Goal: Task Accomplishment & Management: Manage account settings

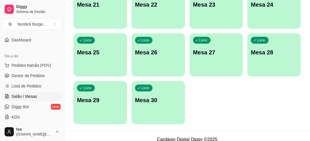
scroll to position [321, 0]
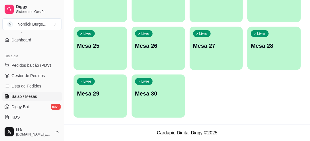
click at [162, 89] on div "Livre Mesa 30" at bounding box center [157, 92] width 53 height 36
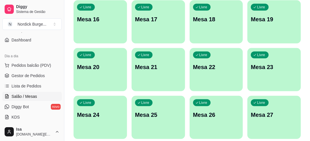
scroll to position [160, 0]
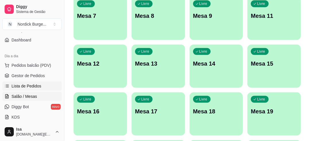
click at [25, 82] on link "Lista de Pedidos" at bounding box center [31, 85] width 59 height 9
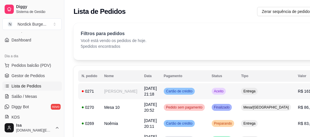
click at [94, 91] on div "0271" at bounding box center [89, 91] width 16 height 6
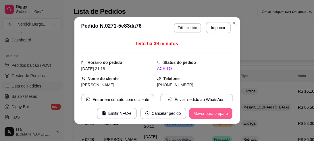
click at [201, 117] on button "Mover para preparo" at bounding box center [210, 113] width 43 height 11
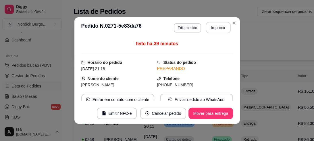
click at [209, 28] on button "Imprimir" at bounding box center [217, 27] width 25 height 11
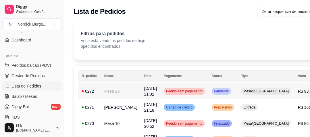
click at [88, 90] on div "0272" at bounding box center [89, 91] width 16 height 6
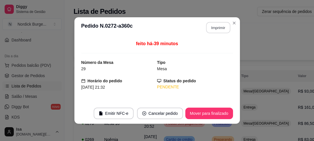
click at [214, 29] on button "Imprimir" at bounding box center [218, 27] width 24 height 11
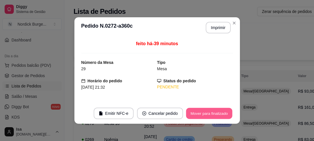
click at [213, 110] on button "Mover para finalizado" at bounding box center [209, 113] width 46 height 11
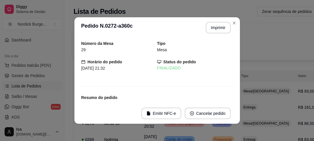
scroll to position [23, 0]
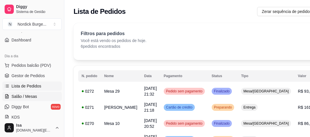
click at [11, 92] on link "Salão / Mesas" at bounding box center [31, 96] width 59 height 9
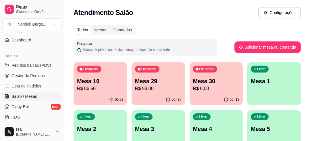
click at [200, 85] on p "R$ 0,00" at bounding box center [216, 88] width 46 height 7
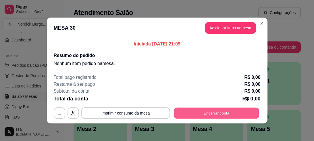
click at [205, 111] on button "Encerrar conta" at bounding box center [215, 112] width 85 height 11
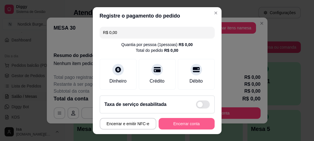
click at [178, 125] on button "Encerrar conta" at bounding box center [186, 123] width 56 height 11
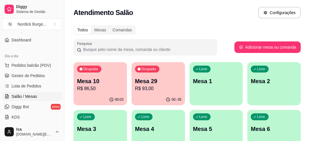
click at [110, 90] on p "R$ 86,50" at bounding box center [100, 88] width 46 height 7
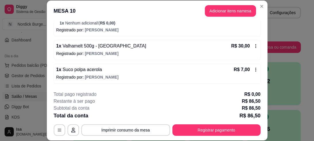
scroll to position [114, 0]
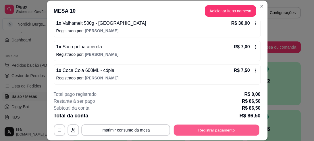
click at [220, 130] on button "Registrar pagamento" at bounding box center [215, 129] width 85 height 11
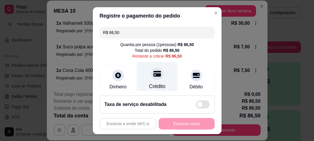
drag, startPoint x: 146, startPoint y: 77, endPoint x: 149, endPoint y: 76, distance: 2.9
click at [151, 77] on div at bounding box center [157, 73] width 13 height 13
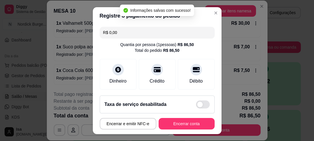
type input "R$ 0,00"
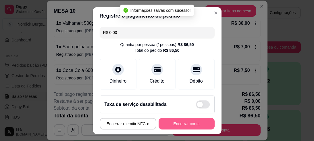
click at [184, 121] on button "Encerrar conta" at bounding box center [186, 123] width 56 height 11
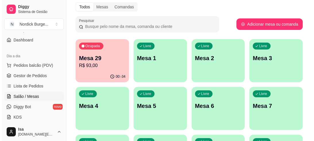
scroll to position [0, 0]
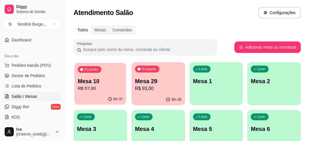
click at [118, 80] on p "Mesa 10" at bounding box center [99, 81] width 45 height 8
click at [118, 80] on body "Diggy Sistema de Gestão N Nordick Burge ... Loja aberta Plano Customizado até 2…" at bounding box center [155, 70] width 310 height 141
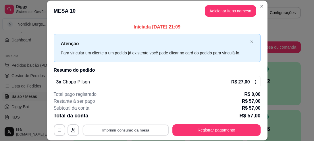
click at [143, 132] on button "Imprimir consumo da mesa" at bounding box center [125, 129] width 86 height 11
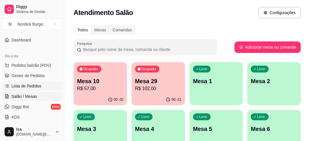
click at [16, 88] on span "Lista de Pedidos" at bounding box center [26, 86] width 30 height 6
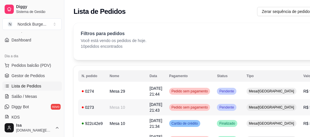
click at [89, 106] on div "0273" at bounding box center [91, 107] width 21 height 6
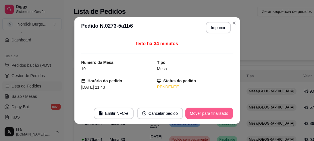
click at [221, 115] on button "Mover para finalizado" at bounding box center [209, 112] width 48 height 11
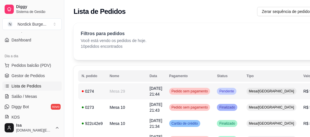
click at [102, 89] on td "0274" at bounding box center [92, 91] width 28 height 16
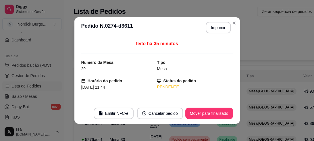
scroll to position [57, 0]
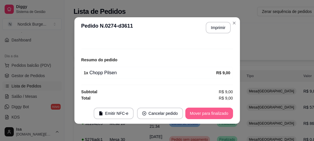
click at [196, 113] on button "Mover para finalizado" at bounding box center [209, 112] width 48 height 11
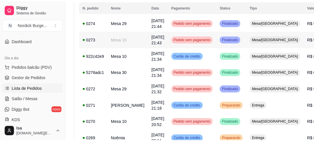
scroll to position [0, 0]
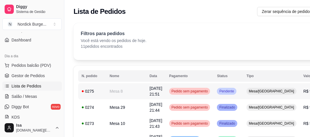
click at [90, 91] on div "0275" at bounding box center [91, 91] width 21 height 6
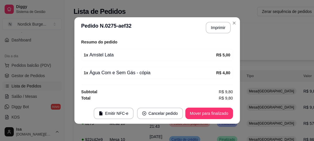
scroll to position [1, 0]
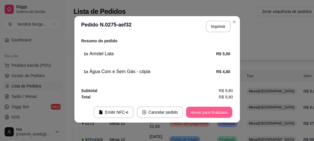
click at [210, 112] on button "Mover para finalizado" at bounding box center [209, 111] width 46 height 11
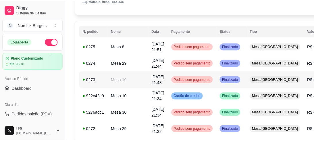
scroll to position [0, 0]
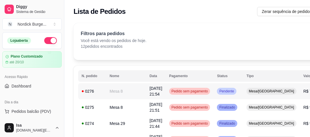
click at [99, 93] on div "0276" at bounding box center [91, 91] width 21 height 6
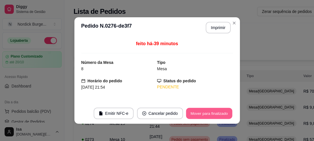
click at [212, 112] on button "Mover para finalizado" at bounding box center [209, 113] width 46 height 11
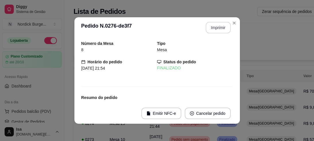
click at [208, 30] on button "Imprimir" at bounding box center [217, 27] width 25 height 11
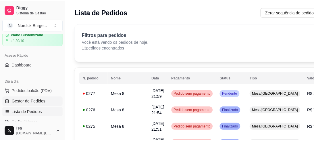
scroll to position [46, 0]
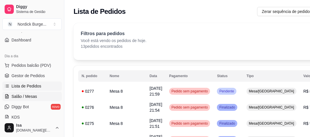
click at [18, 95] on span "Salão / Mesas" at bounding box center [24, 96] width 26 height 6
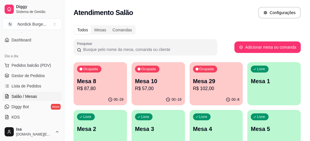
click at [222, 85] on p "R$ 102,00" at bounding box center [216, 88] width 46 height 7
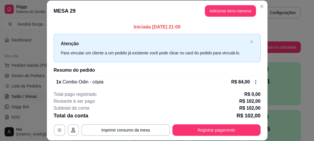
scroll to position [17, 0]
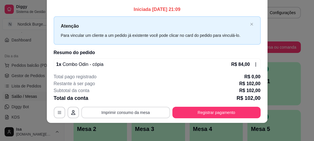
click at [121, 111] on button "Imprimir consumo da mesa" at bounding box center [125, 111] width 89 height 11
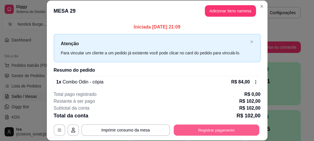
click at [201, 129] on button "Registrar pagamento" at bounding box center [215, 129] width 85 height 11
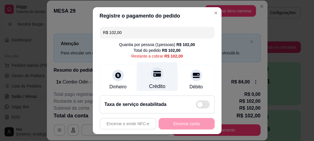
click at [153, 75] on icon at bounding box center [156, 74] width 7 height 6
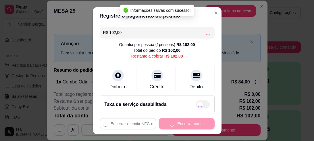
type input "R$ 0,00"
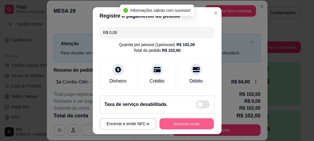
click at [177, 120] on button "Encerrar conta" at bounding box center [186, 123] width 54 height 11
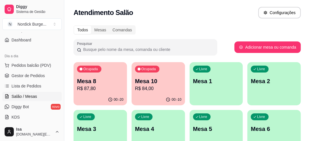
click at [113, 75] on div "Ocupada Mesa 8 R$ 87,80" at bounding box center [99, 78] width 53 height 32
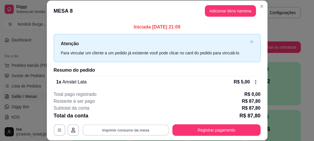
click at [142, 128] on button "Imprimir consumo da mesa" at bounding box center [125, 129] width 86 height 11
click at [267, 76] on div "MESA 8 Adicionar itens na mesa Iniciada [DATE] 21:09 Atenção Para vincular um c…" at bounding box center [157, 70] width 314 height 141
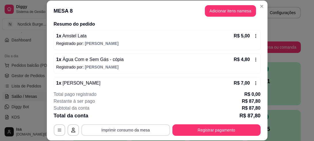
click at [253, 81] on icon at bounding box center [255, 83] width 5 height 5
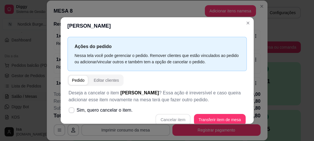
click at [151, 116] on div "Cancelar item Transferir item de mesa" at bounding box center [157, 119] width 177 height 11
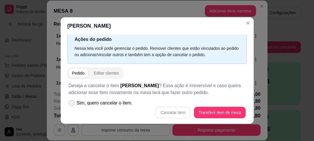
click at [71, 102] on icon at bounding box center [71, 102] width 5 height 3
click at [71, 104] on input "Sim, quero cancelar o item." at bounding box center [70, 106] width 4 height 4
checkbox input "true"
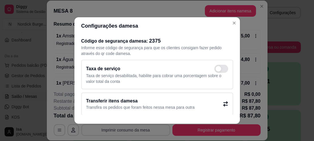
scroll to position [46, 0]
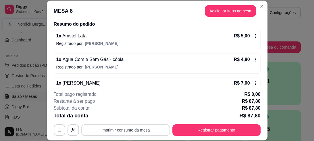
click at [252, 81] on div "1 x [PERSON_NAME] R$ 7,00 Registrado por: [PERSON_NAME]" at bounding box center [157, 87] width 207 height 20
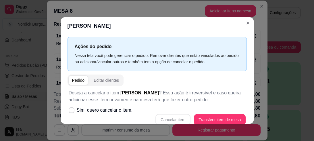
scroll to position [7, 0]
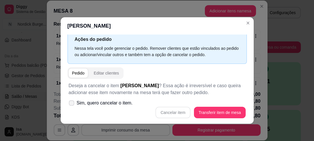
click at [66, 102] on label "Sim, quero cancelar o item." at bounding box center [100, 102] width 69 height 11
click at [68, 104] on input "Sim, quero cancelar o item." at bounding box center [70, 106] width 4 height 4
checkbox input "true"
click at [157, 112] on button "Cancelar item" at bounding box center [173, 112] width 34 height 11
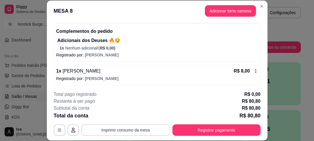
scroll to position [207, 0]
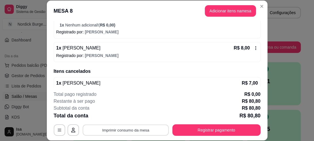
click at [120, 128] on button "Imprimir consumo da mesa" at bounding box center [125, 129] width 86 height 11
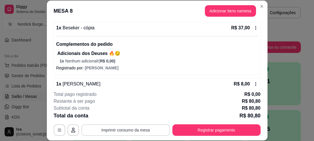
scroll to position [217, 0]
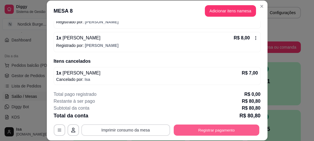
click at [242, 132] on button "Registrar pagamento" at bounding box center [215, 129] width 85 height 11
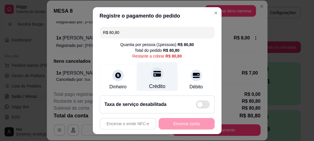
click at [155, 72] on div at bounding box center [157, 73] width 13 height 13
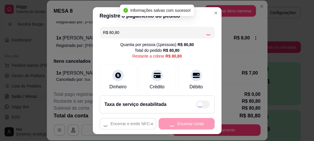
type input "R$ 0,00"
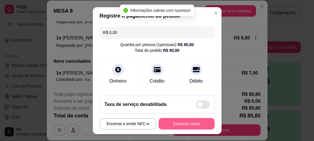
click at [176, 120] on button "Encerrar conta" at bounding box center [186, 123] width 56 height 11
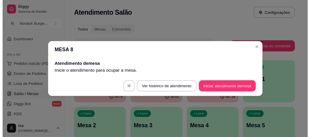
scroll to position [0, 0]
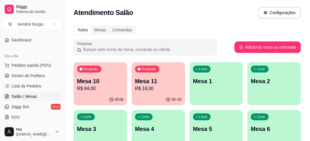
click at [114, 78] on p "Mesa 10" at bounding box center [100, 81] width 46 height 8
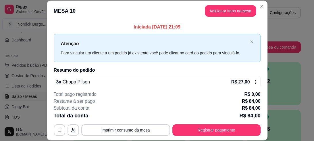
click at [139, 24] on p "Iniciada [DATE] 21:09" at bounding box center [157, 27] width 207 height 7
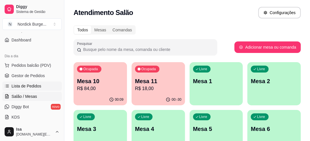
click at [22, 83] on span "Lista de Pedidos" at bounding box center [26, 86] width 30 height 6
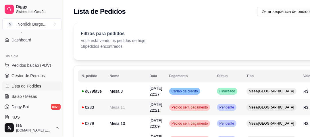
click at [100, 108] on div "0280" at bounding box center [91, 107] width 21 height 6
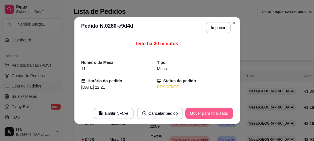
click at [197, 110] on button "Mover para finalizado" at bounding box center [209, 112] width 48 height 11
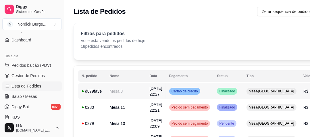
scroll to position [23, 0]
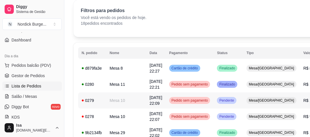
click at [92, 99] on div "0279" at bounding box center [91, 100] width 21 height 6
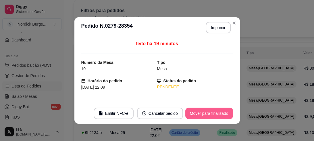
click at [195, 110] on button "Mover para finalizado" at bounding box center [209, 112] width 48 height 11
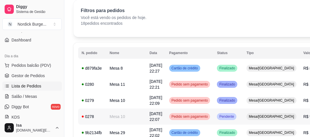
click at [94, 113] on td "0278" at bounding box center [92, 116] width 28 height 16
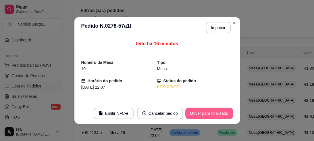
click at [190, 110] on button "Mover para finalizado" at bounding box center [209, 112] width 48 height 11
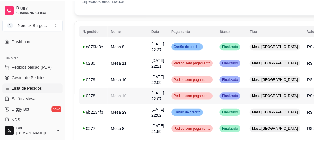
scroll to position [0, 0]
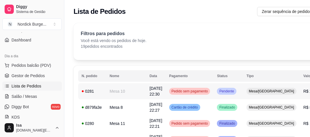
click at [95, 87] on td "0281" at bounding box center [92, 91] width 28 height 16
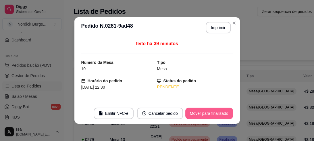
click at [190, 112] on button "Mover para finalizado" at bounding box center [209, 112] width 48 height 11
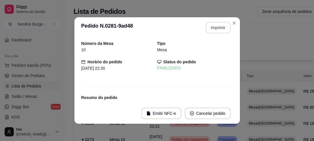
click at [220, 25] on button "Imprimir" at bounding box center [217, 27] width 25 height 11
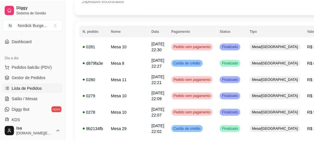
scroll to position [69, 0]
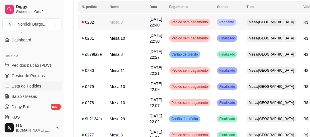
click at [95, 22] on div "0282" at bounding box center [91, 22] width 21 height 6
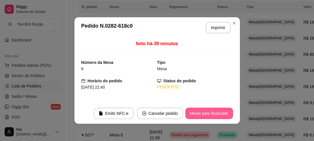
click at [216, 115] on button "Mover para finalizado" at bounding box center [209, 112] width 48 height 11
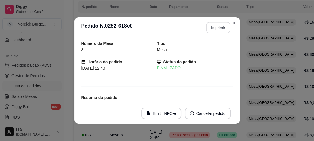
click at [211, 24] on button "Imprimir" at bounding box center [218, 27] width 24 height 11
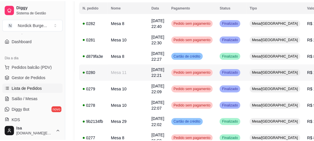
scroll to position [0, 0]
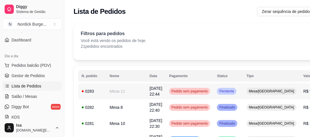
click at [86, 91] on div "0283" at bounding box center [91, 91] width 21 height 6
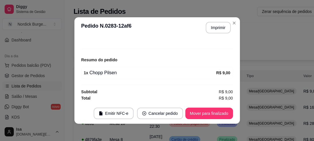
scroll to position [1, 0]
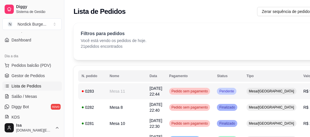
click at [102, 89] on div "0283" at bounding box center [91, 91] width 21 height 6
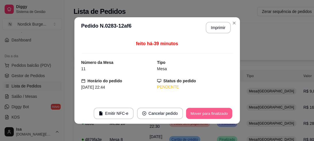
click at [200, 112] on button "Mover para finalizado" at bounding box center [209, 113] width 46 height 11
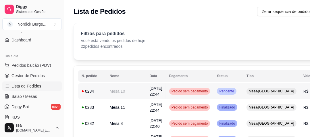
click at [96, 92] on div "0284" at bounding box center [91, 91] width 21 height 6
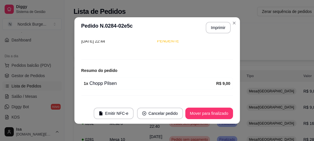
scroll to position [57, 0]
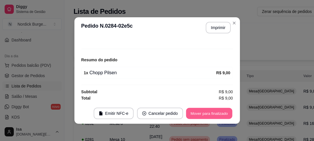
click at [223, 114] on button "Mover para finalizado" at bounding box center [209, 113] width 46 height 11
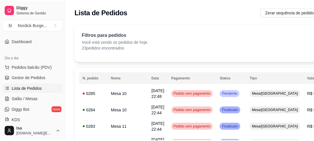
scroll to position [46, 0]
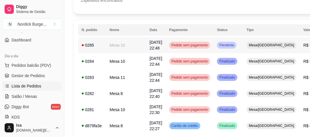
click at [94, 46] on div "0285" at bounding box center [91, 45] width 21 height 6
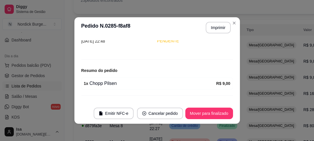
scroll to position [57, 0]
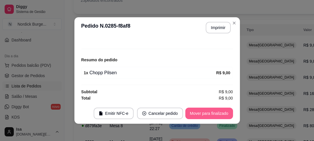
click at [204, 113] on button "Mover para finalizado" at bounding box center [209, 112] width 48 height 11
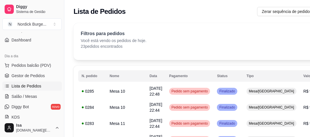
scroll to position [23, 0]
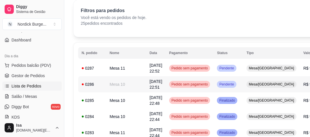
click at [106, 80] on td "Mesa 10" at bounding box center [126, 84] width 40 height 16
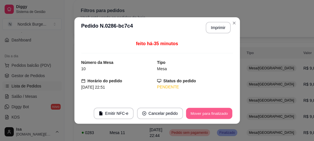
click at [215, 110] on button "Mover para finalizado" at bounding box center [209, 113] width 46 height 11
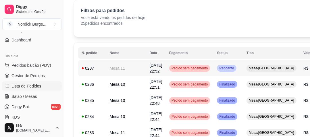
click at [86, 65] on td "0287" at bounding box center [92, 68] width 28 height 16
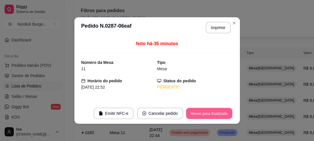
click at [208, 113] on button "Mover para finalizado" at bounding box center [209, 113] width 46 height 11
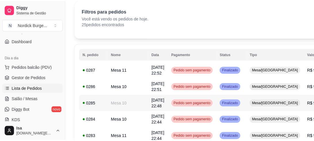
scroll to position [0, 0]
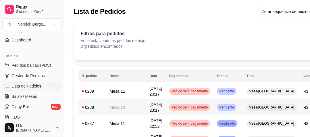
click at [98, 108] on div "0288" at bounding box center [91, 107] width 21 height 6
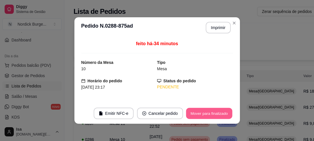
click at [195, 116] on button "Mover para finalizado" at bounding box center [209, 113] width 46 height 11
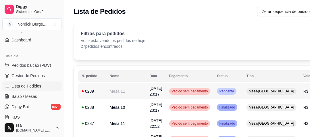
click at [98, 88] on div "0289" at bounding box center [91, 91] width 21 height 6
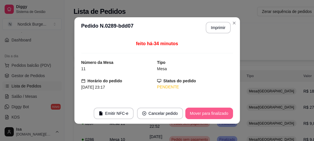
click at [200, 114] on button "Mover para finalizado" at bounding box center [209, 112] width 48 height 11
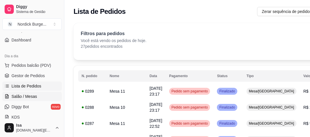
click at [12, 95] on span "Salão / Mesas" at bounding box center [24, 96] width 26 height 6
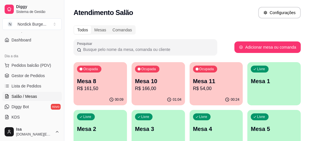
click at [106, 69] on div "Ocupada Mesa 8 R$ 161,50" at bounding box center [99, 78] width 53 height 32
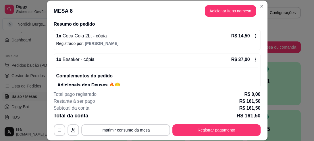
scroll to position [69, 0]
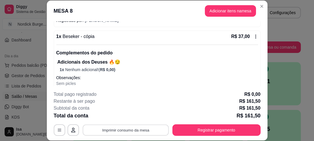
click at [115, 127] on button "Imprimir consumo da mesa" at bounding box center [125, 129] width 86 height 11
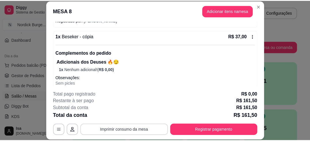
scroll to position [0, 0]
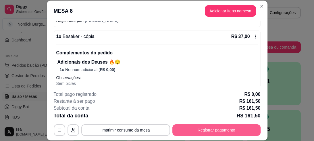
click at [216, 125] on button "Registrar pagamento" at bounding box center [216, 129] width 88 height 11
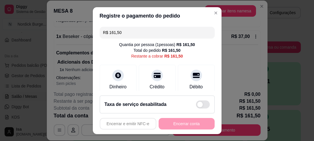
click at [112, 101] on div at bounding box center [118, 107] width 13 height 13
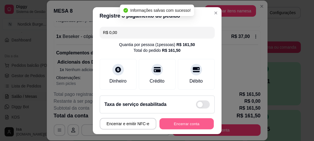
click at [185, 118] on button "Encerrar conta" at bounding box center [186, 123] width 54 height 11
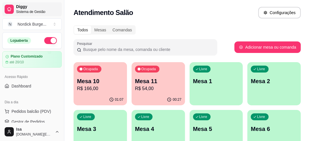
drag, startPoint x: 28, startPoint y: 37, endPoint x: 50, endPoint y: 3, distance: 40.7
click at [50, 3] on link "Diggy Sistema de Gestão" at bounding box center [31, 9] width 59 height 14
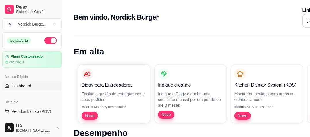
scroll to position [69, 0]
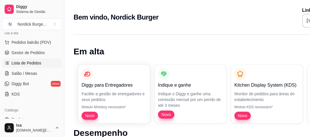
click at [19, 65] on span "Lista de Pedidos" at bounding box center [26, 63] width 30 height 6
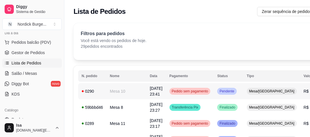
click at [96, 91] on div "0290" at bounding box center [91, 91] width 21 height 6
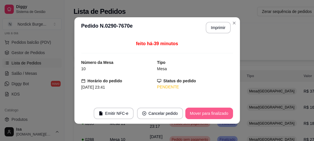
click at [188, 114] on button "Mover para finalizado" at bounding box center [209, 112] width 48 height 11
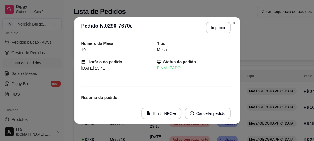
click at [216, 24] on button "Imprimir" at bounding box center [217, 27] width 25 height 11
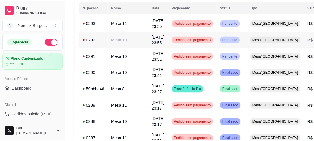
scroll to position [92, 0]
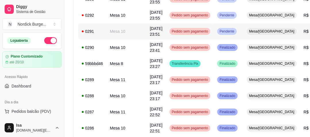
click at [91, 29] on div "0291" at bounding box center [91, 31] width 21 height 6
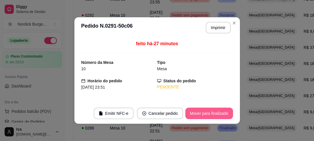
click at [194, 113] on button "Mover para finalizado" at bounding box center [209, 112] width 48 height 11
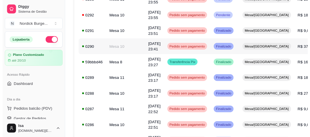
scroll to position [46, 0]
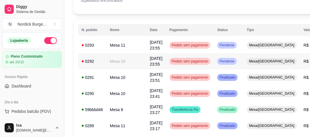
click at [94, 61] on div "0292" at bounding box center [91, 61] width 21 height 6
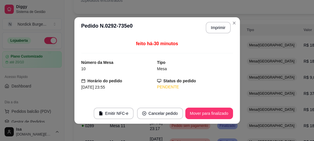
click at [192, 107] on footer "Emitir NFC-e Cancelar pedido Mover para finalizado" at bounding box center [156, 113] width 165 height 21
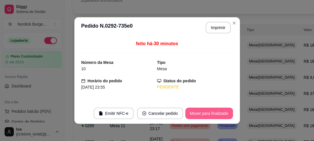
click at [211, 110] on button "Mover para finalizado" at bounding box center [209, 112] width 48 height 11
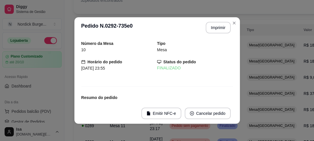
click at [236, 73] on div "Número da Mesa 10 Tipo Mesa Horário do pedido [DATE] 23:55 Status do pedido FIN…" at bounding box center [156, 70] width 165 height 65
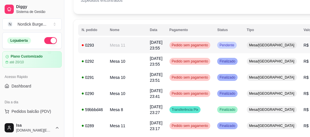
click at [102, 38] on td "0293" at bounding box center [92, 45] width 28 height 16
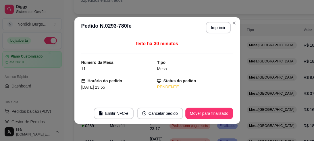
click at [96, 42] on div "feito há -30 minutos" at bounding box center [156, 46] width 151 height 13
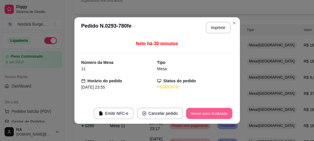
click at [191, 114] on button "Mover para finalizado" at bounding box center [209, 113] width 46 height 11
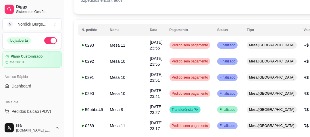
scroll to position [0, 0]
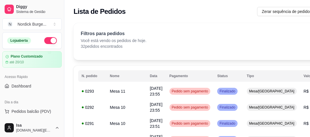
drag, startPoint x: 93, startPoint y: 69, endPoint x: 187, endPoint y: 14, distance: 108.9
click at [187, 14] on div "Lista de Pedidos Zerar sequência de pedidos PDV - Lançar pedido" at bounding box center [218, 11] width 291 height 9
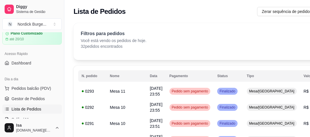
scroll to position [69, 0]
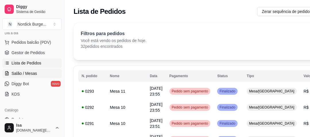
click at [17, 71] on span "Salão / Mesas" at bounding box center [24, 73] width 26 height 6
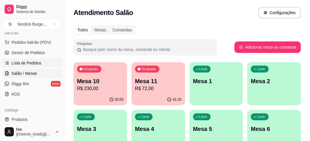
click at [42, 63] on link "Lista de Pedidos" at bounding box center [31, 62] width 59 height 9
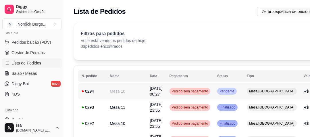
click at [92, 92] on div "0294" at bounding box center [91, 91] width 21 height 6
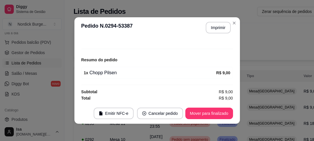
scroll to position [1, 0]
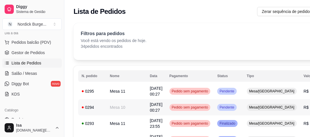
click at [103, 111] on td "0294" at bounding box center [92, 107] width 28 height 16
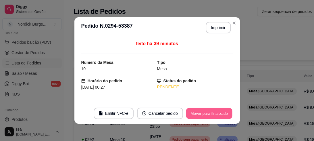
click at [201, 114] on button "Mover para finalizado" at bounding box center [209, 113] width 46 height 11
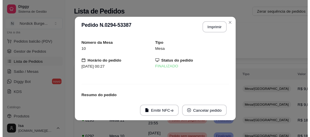
scroll to position [38, 0]
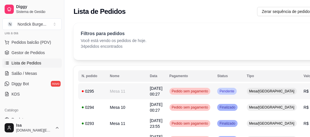
click at [106, 95] on td "0295" at bounding box center [92, 91] width 28 height 16
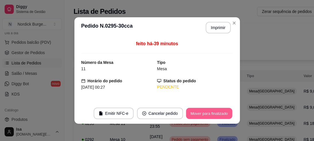
click at [197, 108] on button "Mover para finalizado" at bounding box center [209, 113] width 46 height 11
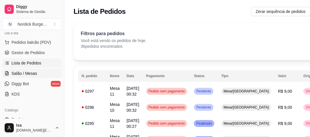
click at [22, 71] on span "Salão / Mesas" at bounding box center [24, 73] width 26 height 6
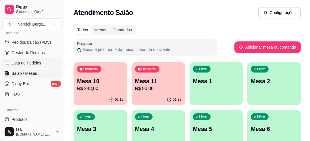
click at [22, 60] on span "Lista de Pedidos" at bounding box center [26, 63] width 30 height 6
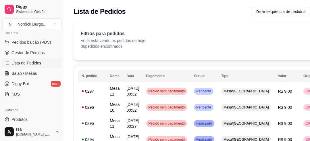
click at [25, 61] on span "Lista de Pedidos" at bounding box center [26, 63] width 30 height 6
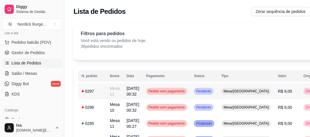
click at [92, 92] on div "0297" at bounding box center [91, 91] width 21 height 6
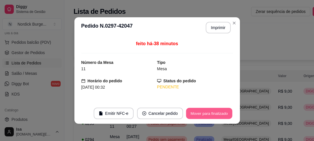
click at [197, 114] on button "Mover para finalizado" at bounding box center [209, 113] width 46 height 11
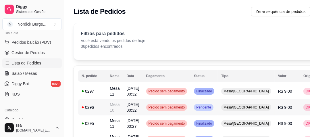
click at [97, 104] on div "0296" at bounding box center [91, 107] width 21 height 6
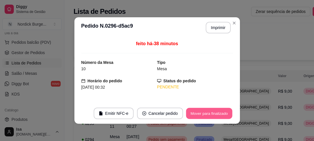
click at [191, 109] on button "Mover para finalizado" at bounding box center [209, 113] width 46 height 11
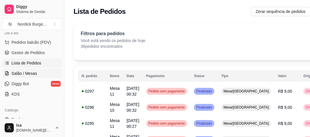
click at [17, 71] on span "Salão / Mesas" at bounding box center [24, 73] width 26 height 6
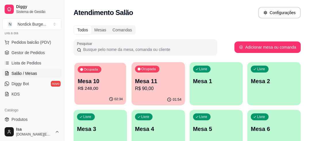
click at [102, 85] on p "R$ 248,00" at bounding box center [99, 88] width 45 height 7
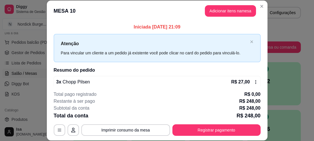
scroll to position [17, 0]
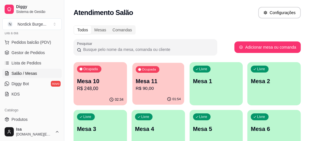
click at [159, 81] on p "Mesa 11" at bounding box center [157, 81] width 45 height 8
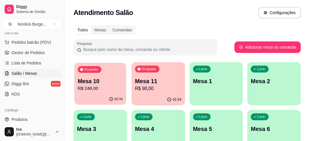
click at [85, 85] on p "R$ 248,00" at bounding box center [99, 88] width 45 height 7
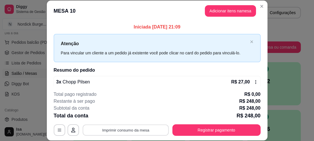
click at [114, 127] on button "Imprimir consumo da mesa" at bounding box center [125, 129] width 86 height 11
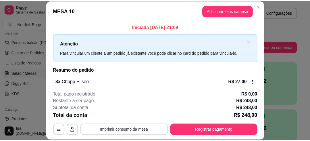
scroll to position [0, 0]
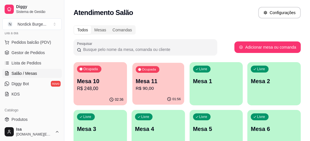
click at [172, 82] on p "Mesa 11" at bounding box center [157, 81] width 45 height 8
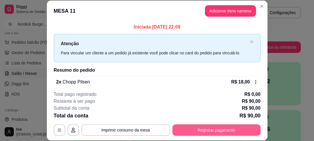
click at [197, 128] on button "Registrar pagamento" at bounding box center [216, 129] width 88 height 11
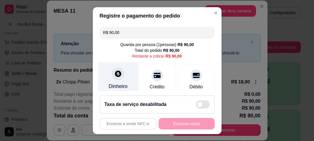
click at [114, 79] on div at bounding box center [118, 73] width 13 height 13
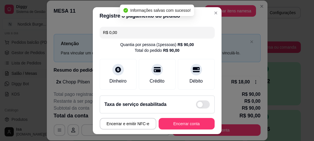
type input "R$ 0,00"
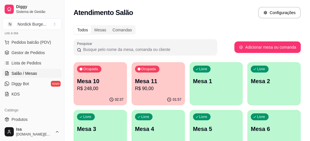
click at [162, 85] on p "R$ 90,00" at bounding box center [158, 88] width 46 height 7
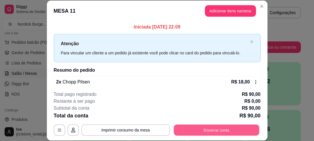
click at [190, 129] on button "Encerrar conta" at bounding box center [215, 129] width 85 height 11
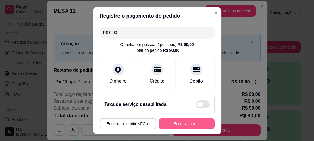
click at [188, 123] on button "Encerrar conta" at bounding box center [186, 123] width 56 height 11
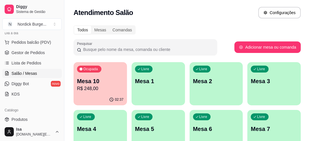
click at [83, 79] on p "Mesa 10" at bounding box center [100, 81] width 46 height 8
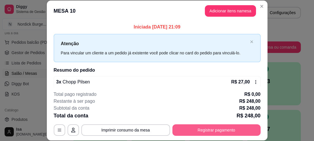
click at [188, 130] on button "Registrar pagamento" at bounding box center [216, 129] width 88 height 11
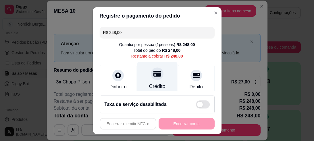
click at [152, 79] on div at bounding box center [157, 73] width 13 height 13
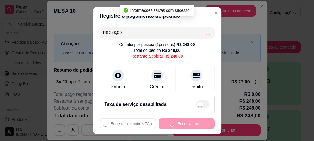
type input "R$ 0,00"
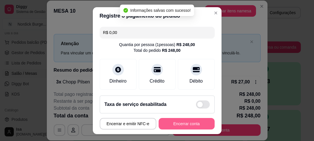
click at [181, 122] on button "Encerrar conta" at bounding box center [186, 123] width 56 height 11
